Goal: Task Accomplishment & Management: Use online tool/utility

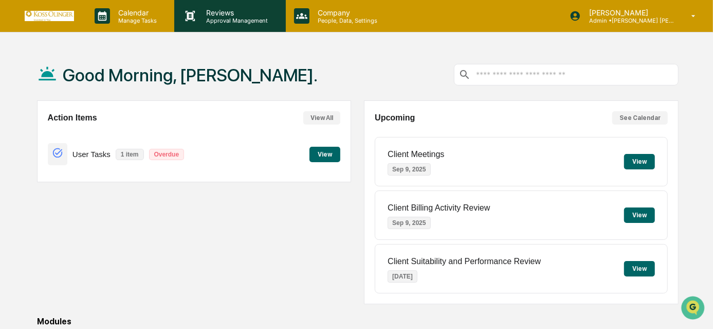
click at [218, 16] on p "Reviews" at bounding box center [236, 12] width 75 height 9
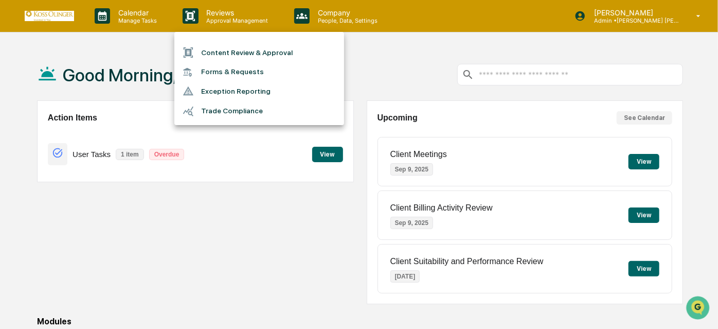
click at [155, 13] on div at bounding box center [359, 164] width 718 height 329
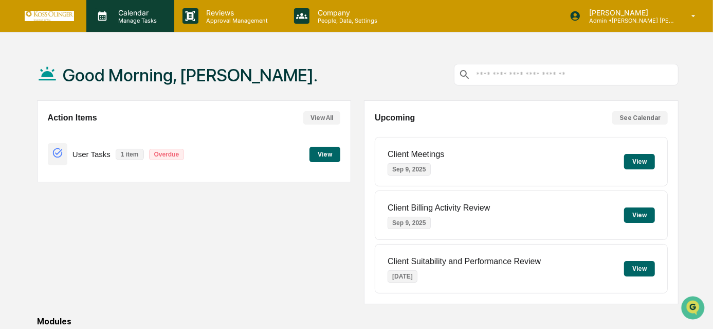
click at [128, 26] on div "Calendar Manage Tasks" at bounding box center [130, 16] width 88 height 32
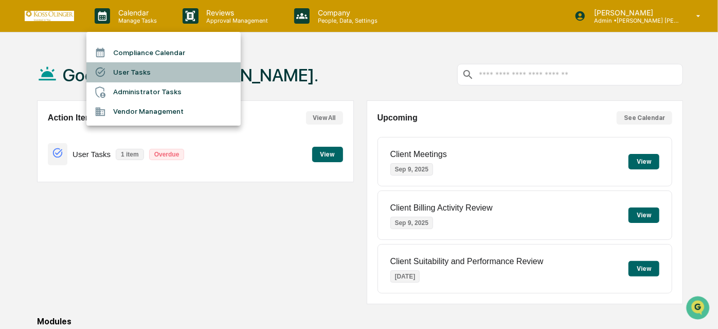
click at [138, 77] on li "User Tasks" at bounding box center [163, 72] width 154 height 20
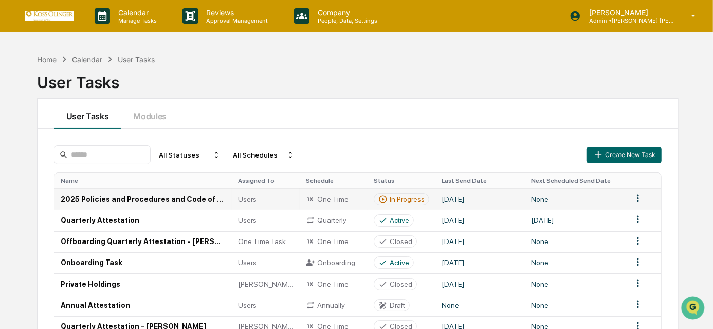
click at [386, 194] on icon at bounding box center [383, 198] width 9 height 9
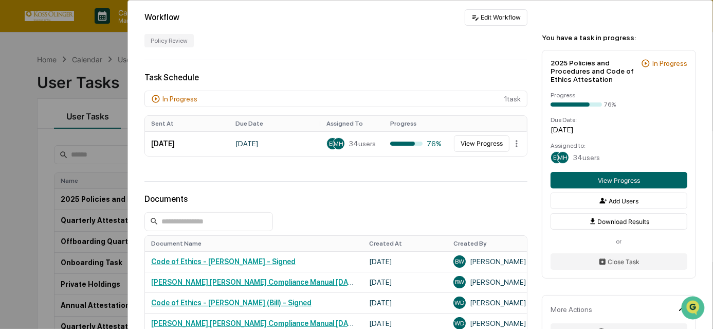
scroll to position [234, 0]
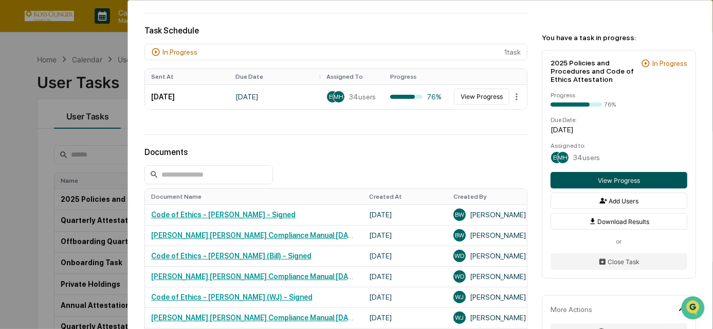
click at [597, 183] on button "View Progress" at bounding box center [619, 180] width 137 height 16
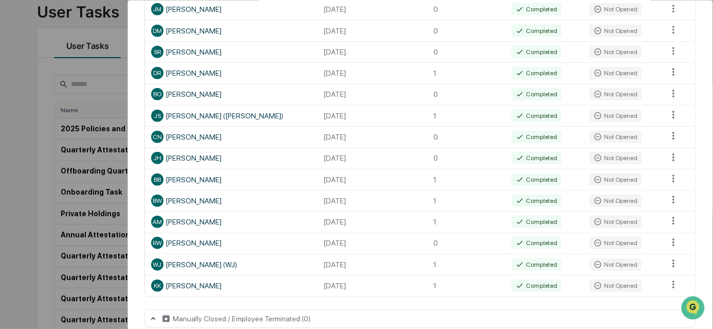
scroll to position [727, 0]
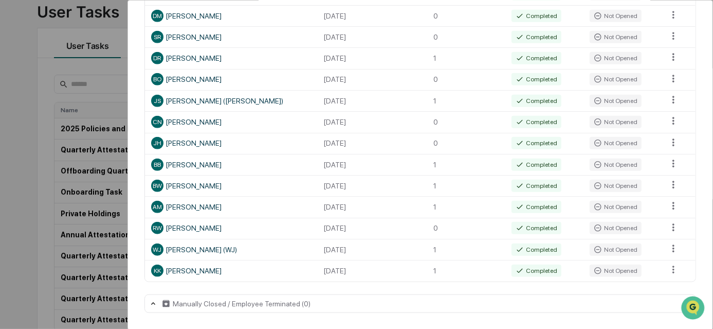
click at [0, 238] on div "User Tasks 2025 Policies and Procedures and Code of Ethics Attestation Task Det…" at bounding box center [356, 164] width 713 height 329
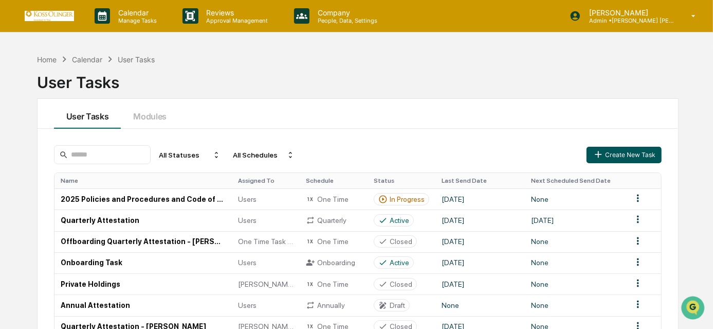
click at [614, 152] on button "Create New Task" at bounding box center [624, 155] width 75 height 16
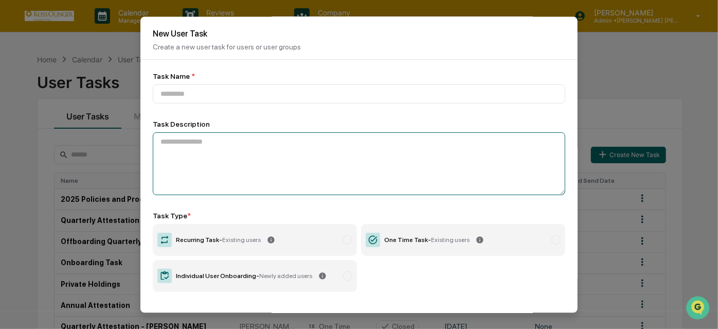
click at [219, 143] on textarea at bounding box center [359, 163] width 413 height 63
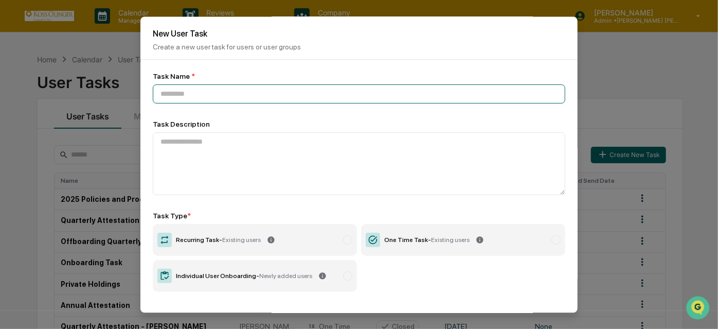
click at [210, 92] on input at bounding box center [359, 93] width 413 height 19
type input "**********"
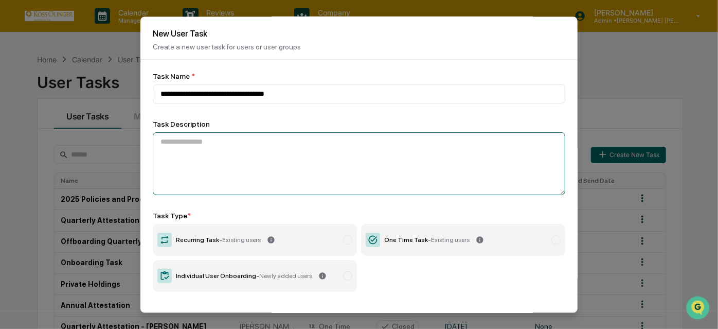
click at [240, 151] on textarea at bounding box center [359, 163] width 413 height 63
type textarea "**********"
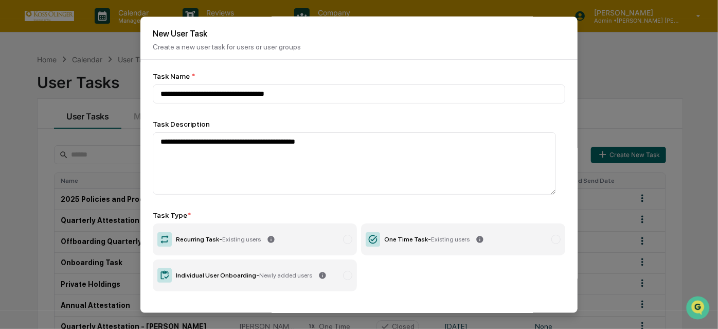
click at [334, 283] on label "Individual User Onboarding - Newly added users" at bounding box center [255, 276] width 204 height 32
click at [349, 272] on label "Individual User Onboarding - Newly added users" at bounding box center [255, 276] width 204 height 32
click at [440, 236] on label "One Time Task - Existing users" at bounding box center [463, 240] width 204 height 32
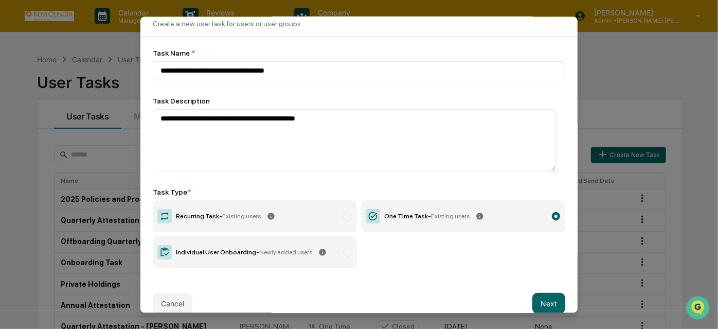
scroll to position [39, 0]
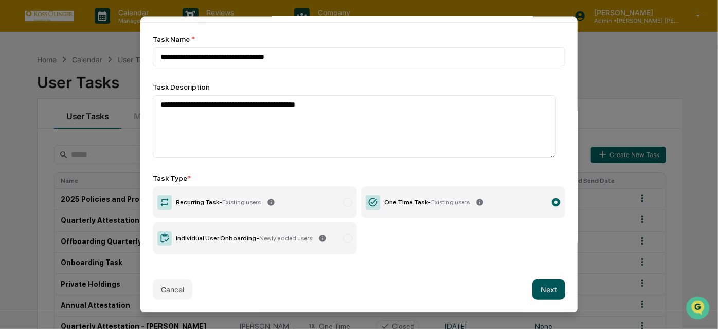
click at [539, 293] on button "Next" at bounding box center [548, 289] width 33 height 21
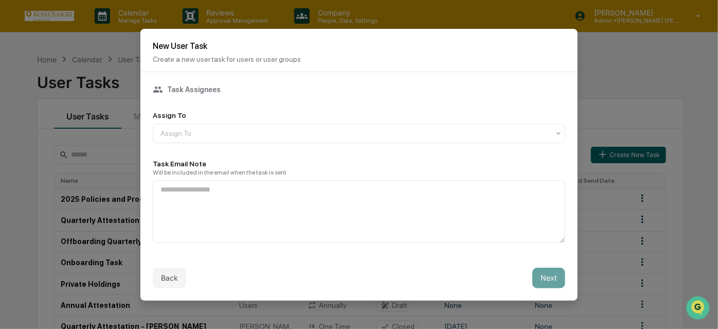
scroll to position [0, 0]
click at [283, 128] on div at bounding box center [354, 133] width 389 height 10
type input "*"
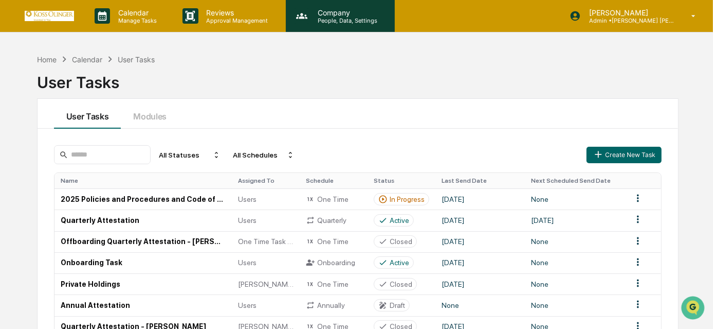
click at [339, 26] on div "Company People, Data, Settings" at bounding box center [340, 16] width 109 height 32
